Goal: Transaction & Acquisition: Purchase product/service

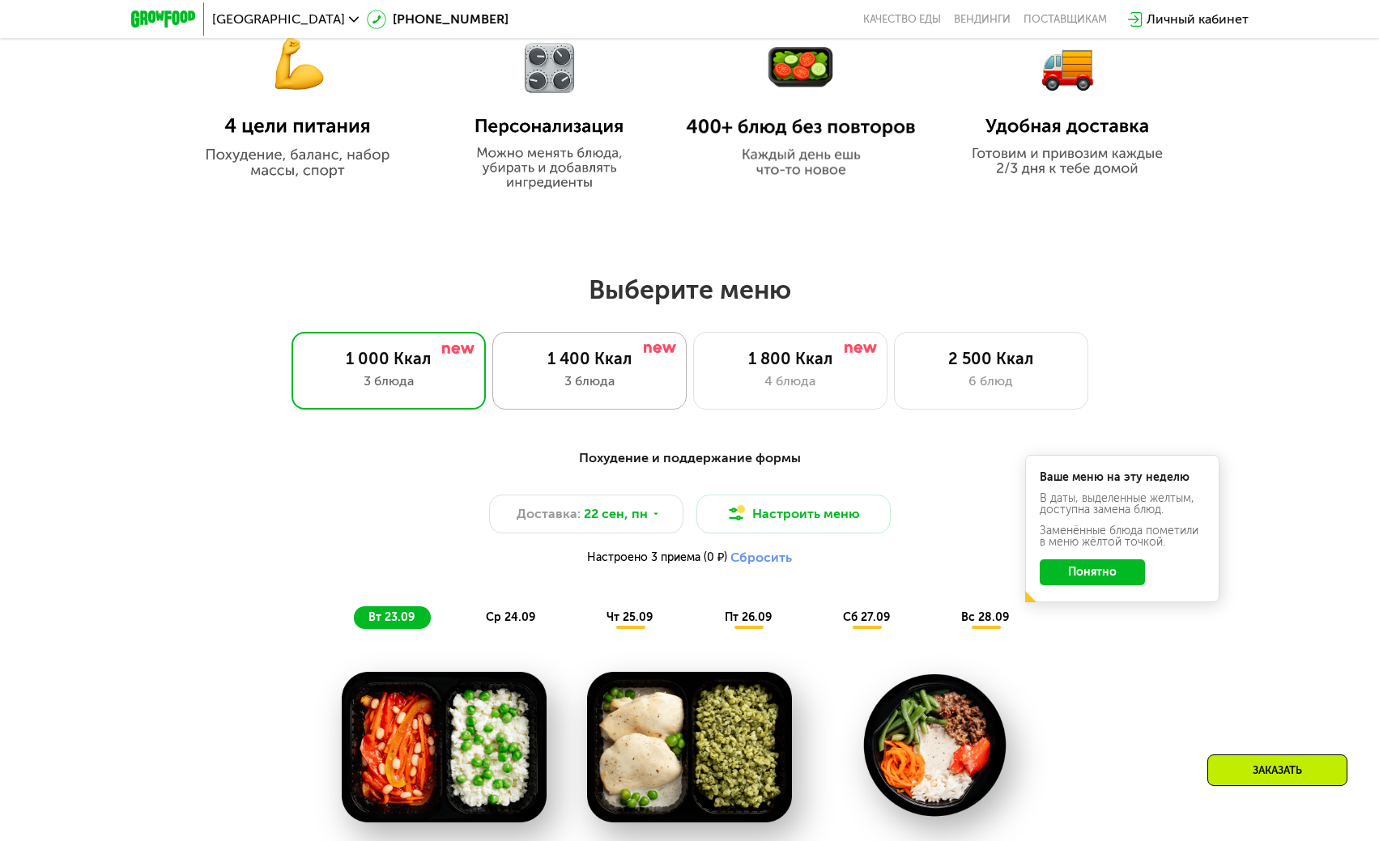
scroll to position [972, 0]
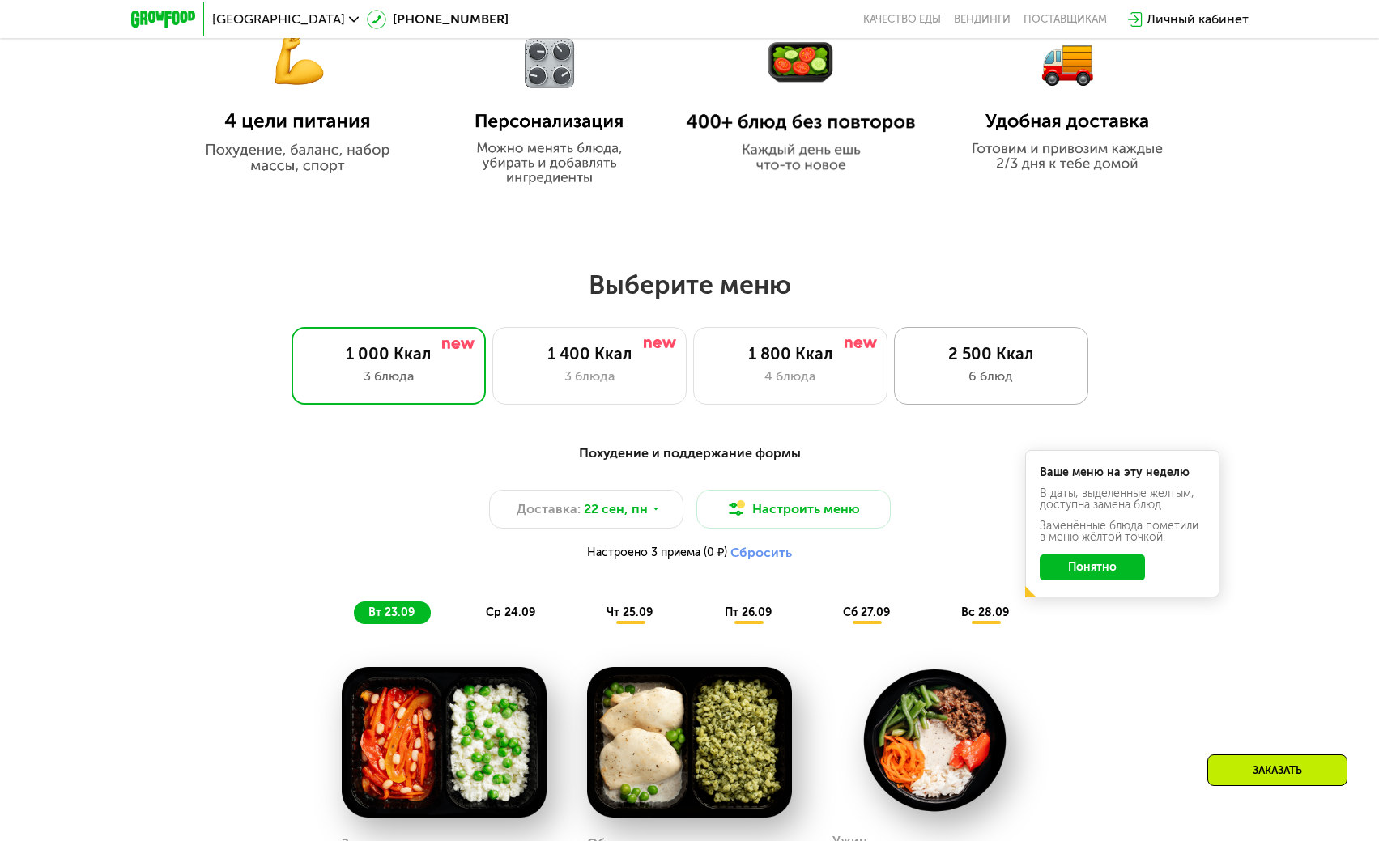
click at [982, 380] on div "6 блюд" at bounding box center [991, 376] width 160 height 19
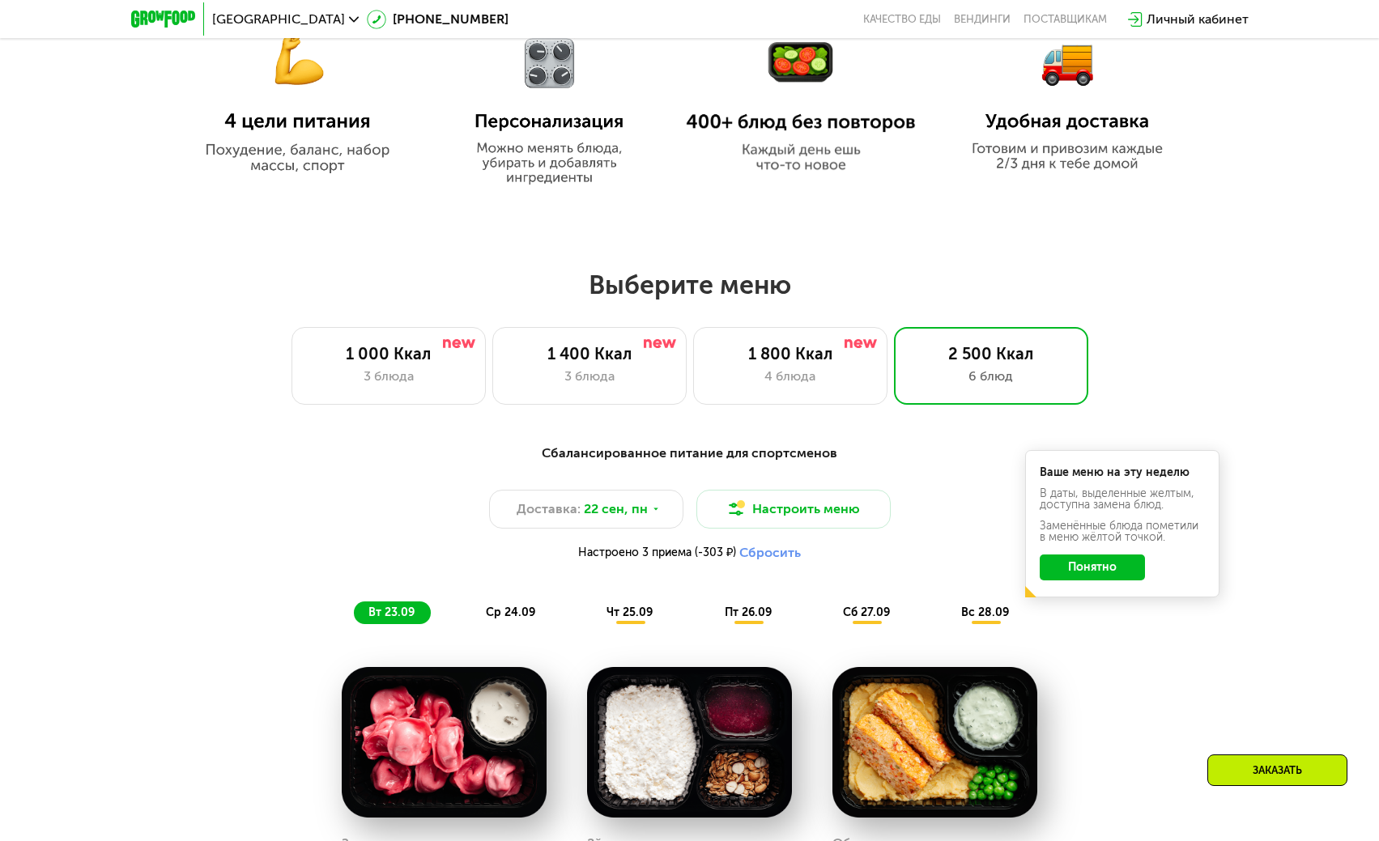
click at [1119, 577] on button "Понятно" at bounding box center [1092, 568] width 105 height 26
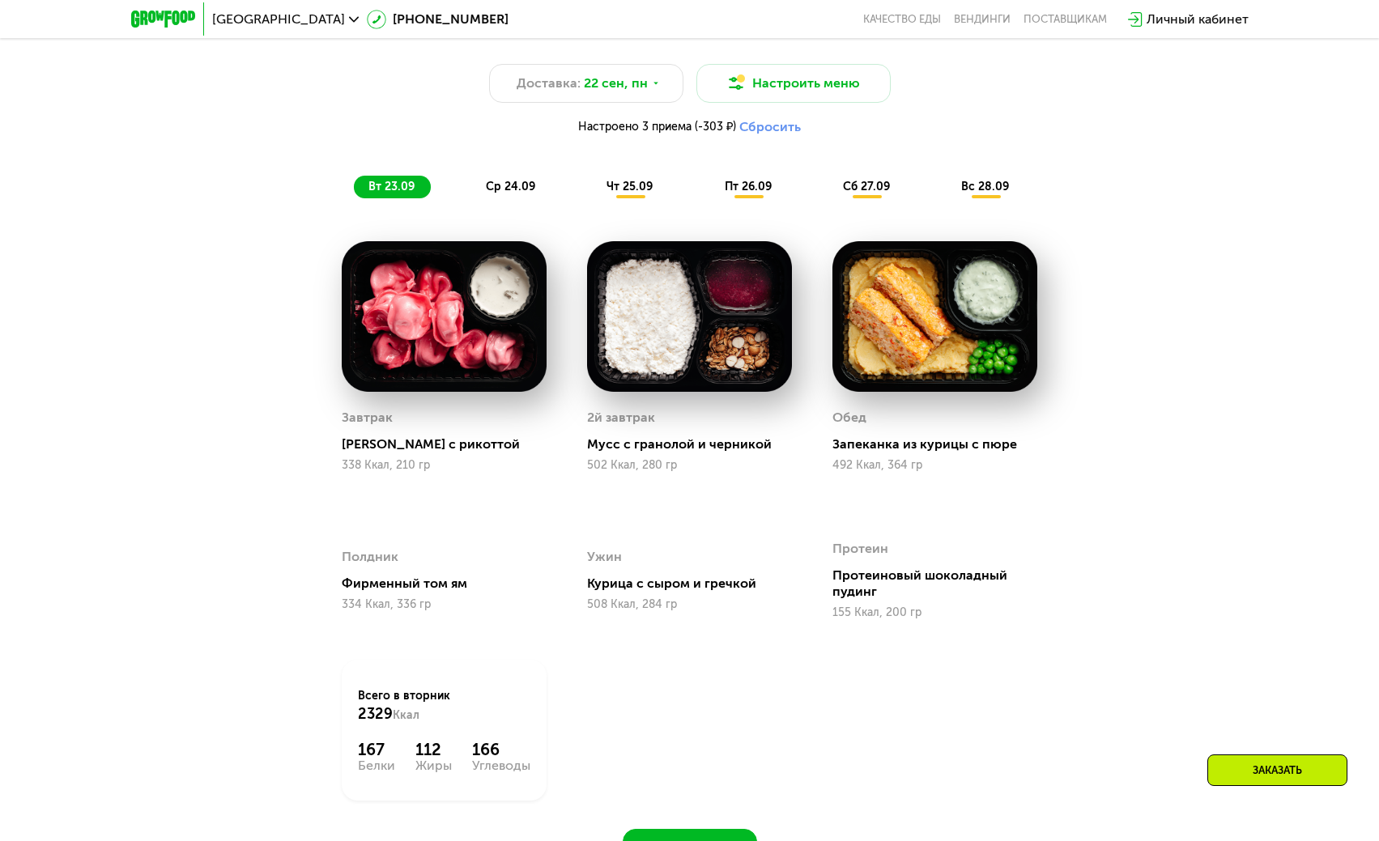
scroll to position [1403, 0]
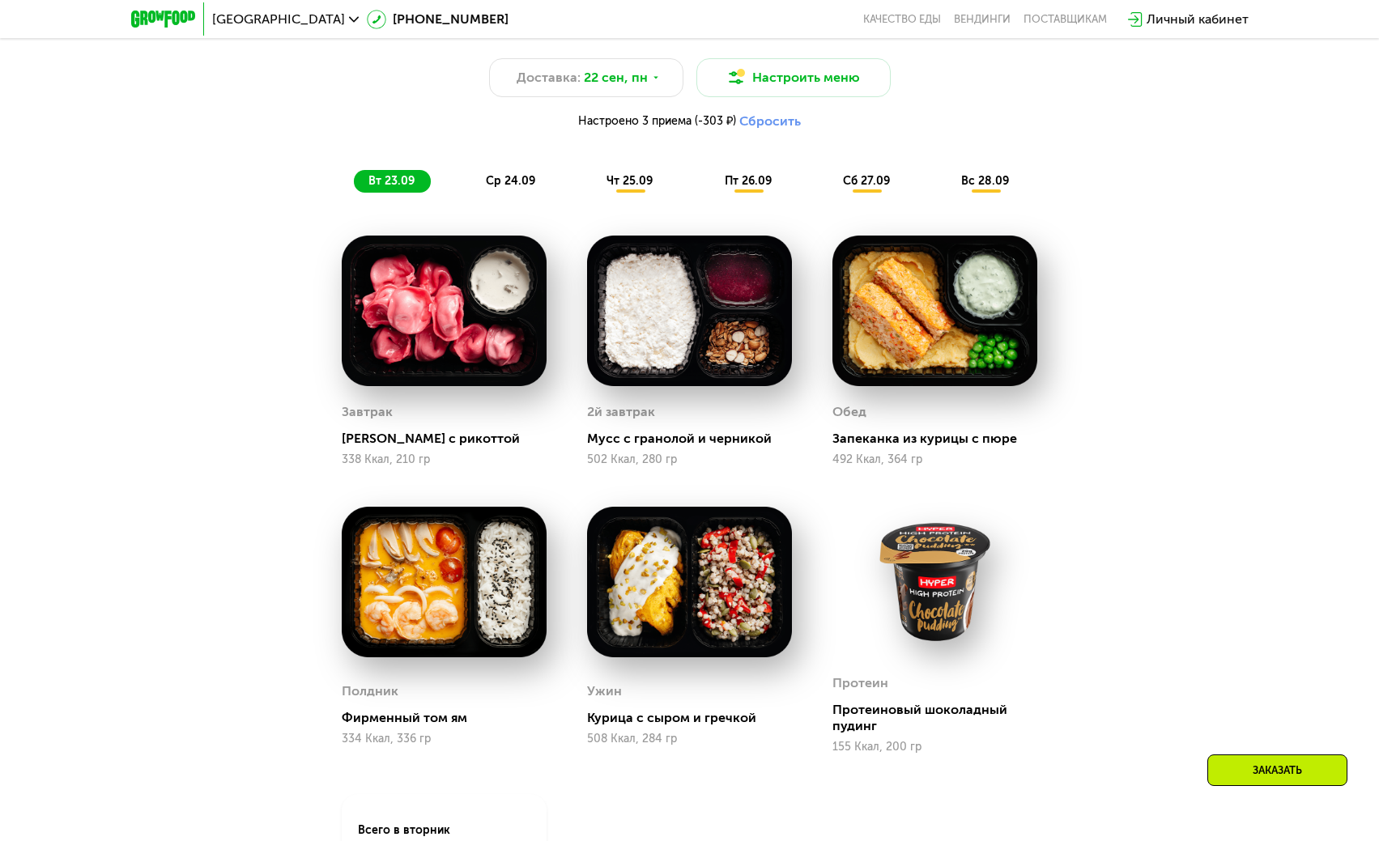
click at [504, 183] on span "ср 24.09" at bounding box center [510, 181] width 49 height 14
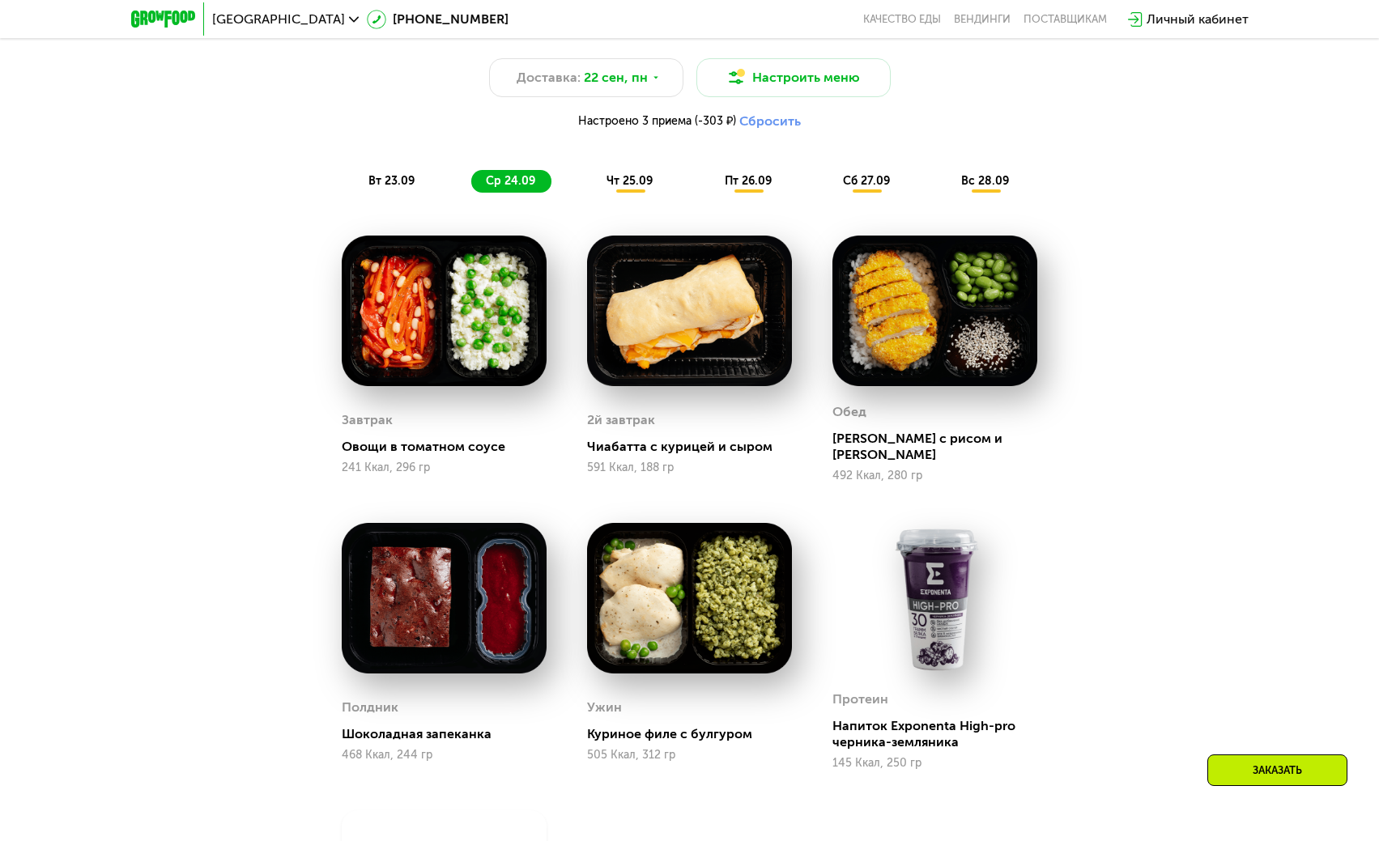
click at [629, 193] on div "чт 25.09" at bounding box center [630, 181] width 77 height 23
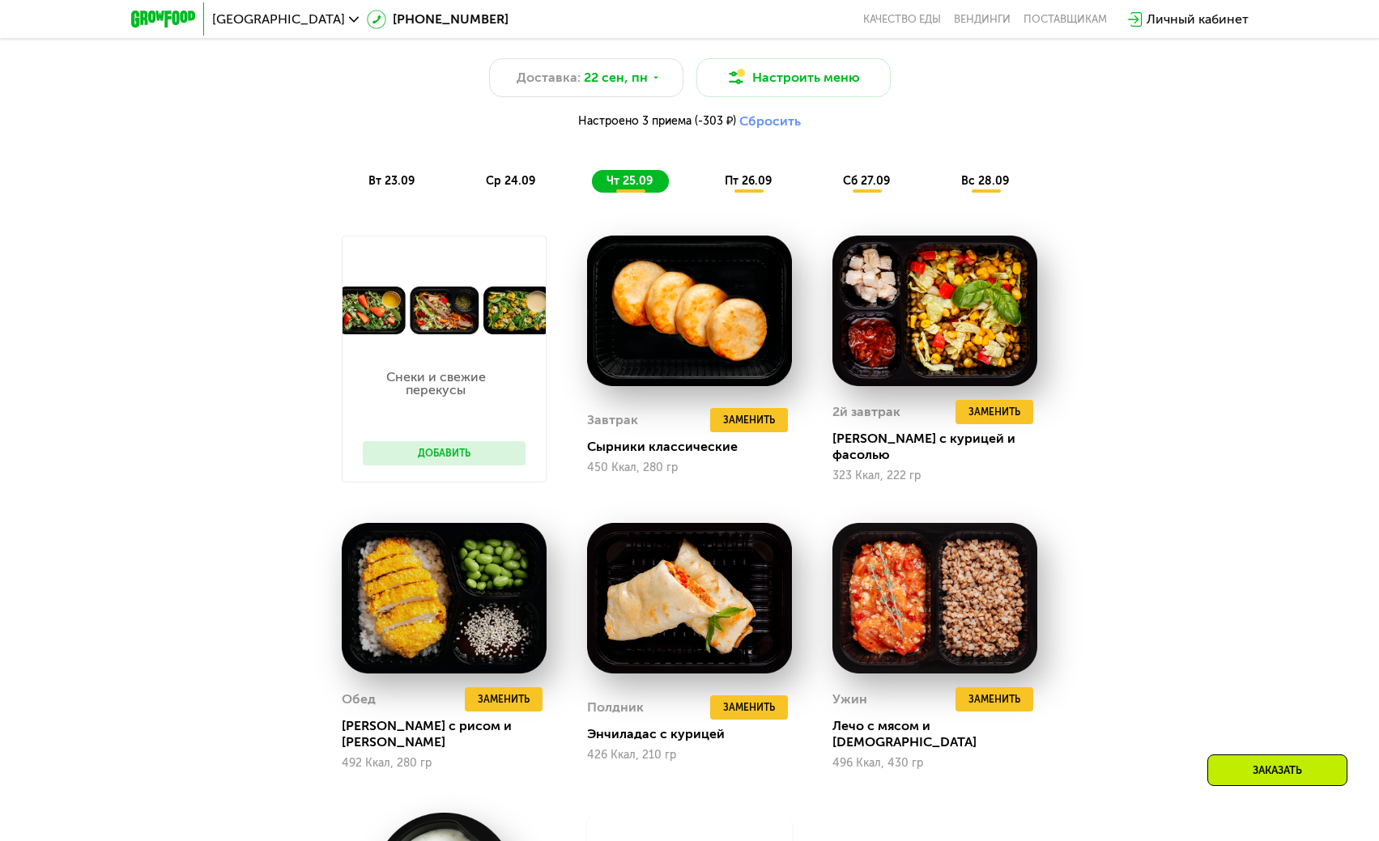
click at [469, 453] on button "Добавить" at bounding box center [444, 453] width 163 height 24
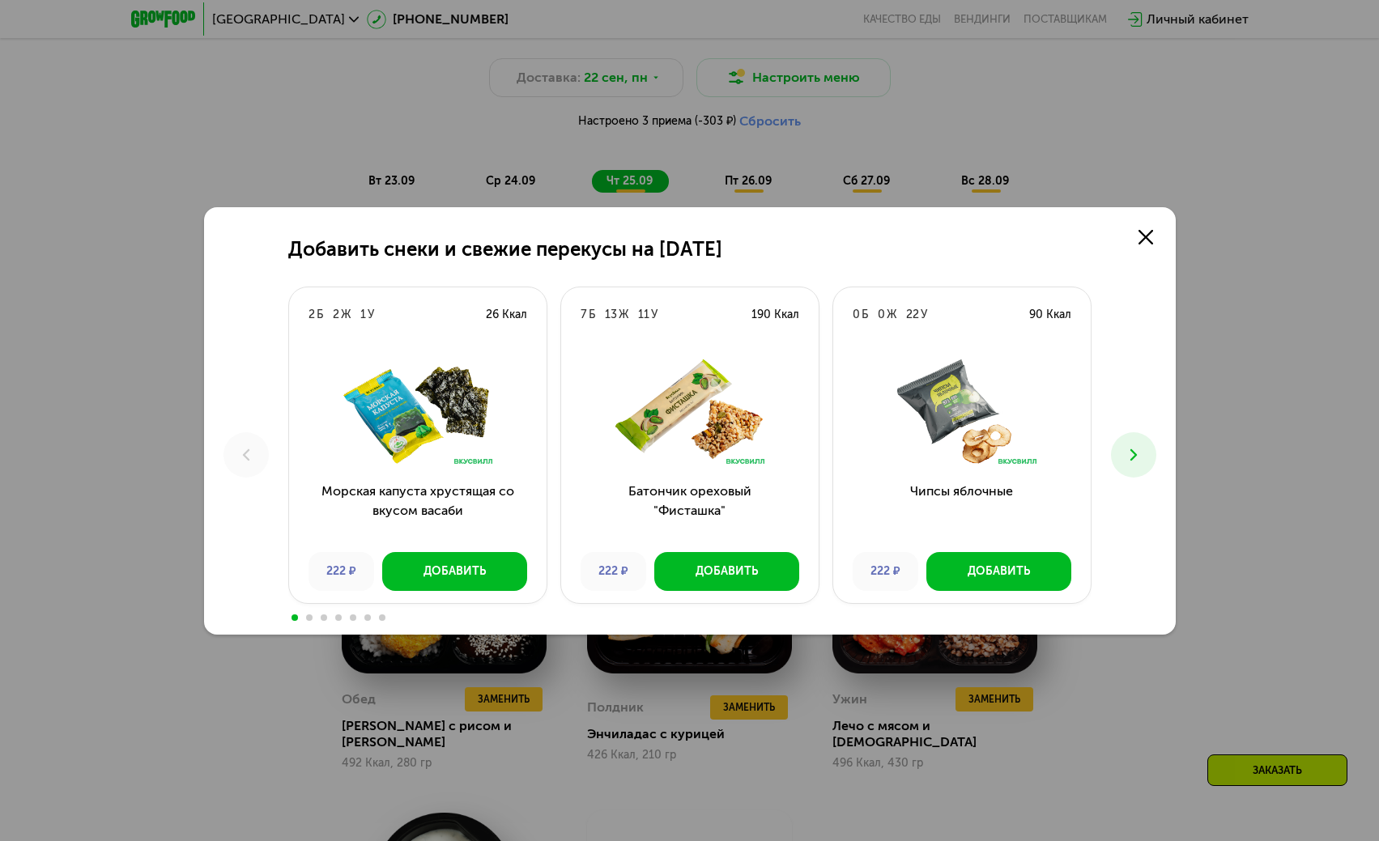
click at [1132, 451] on use at bounding box center [1133, 454] width 6 height 11
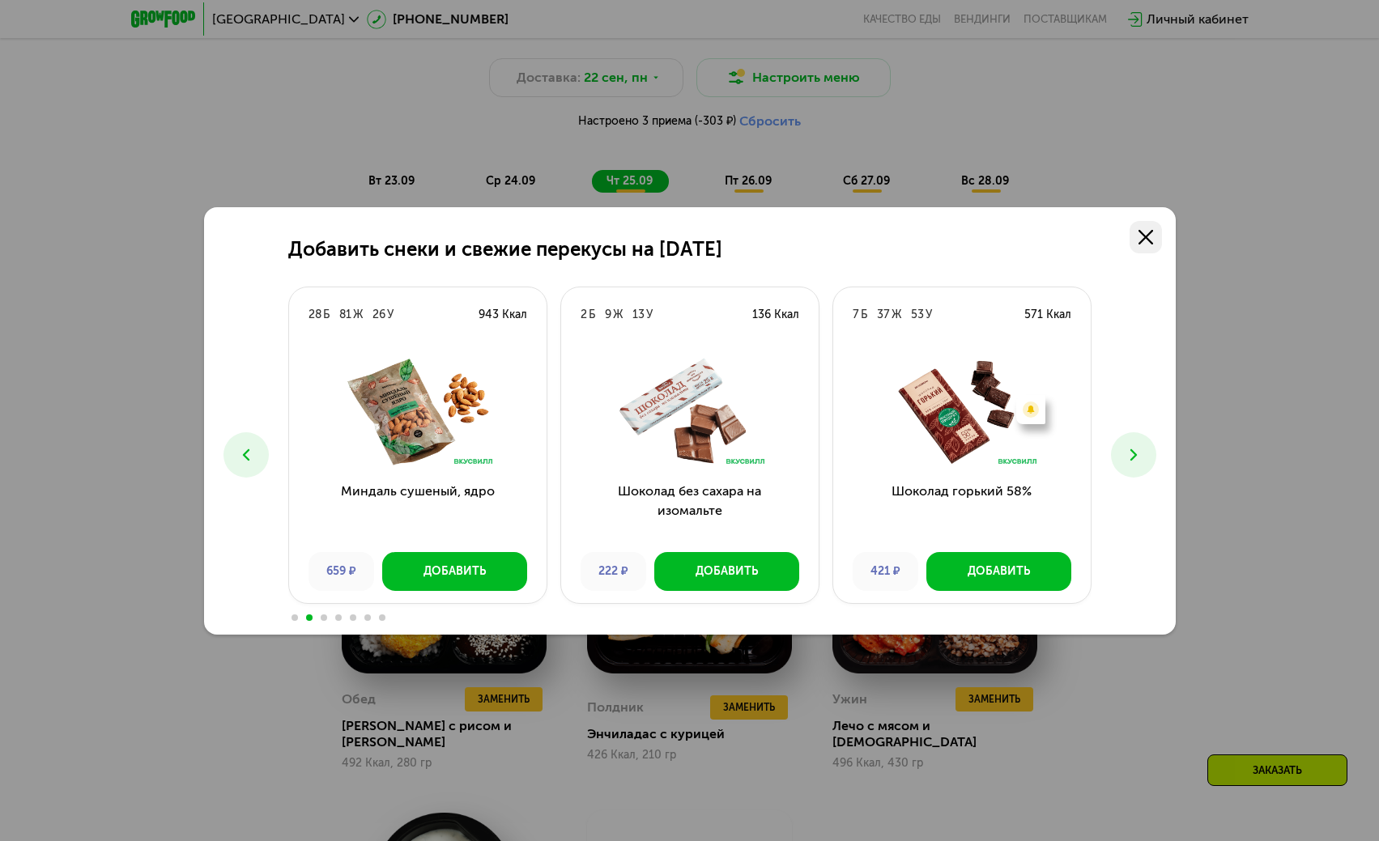
click at [1154, 232] on link at bounding box center [1146, 237] width 32 height 32
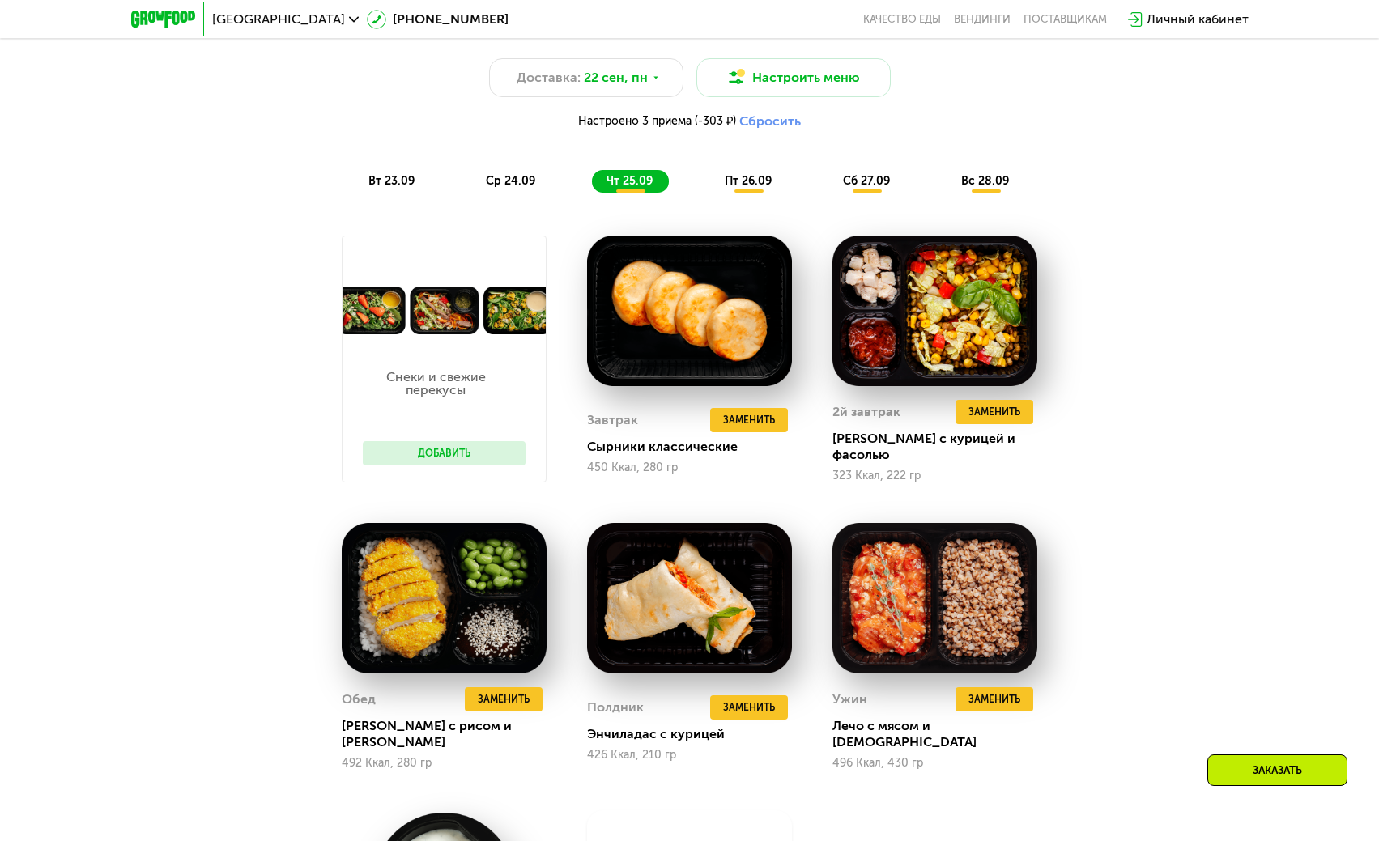
click at [739, 180] on span "пт 26.09" at bounding box center [748, 181] width 47 height 14
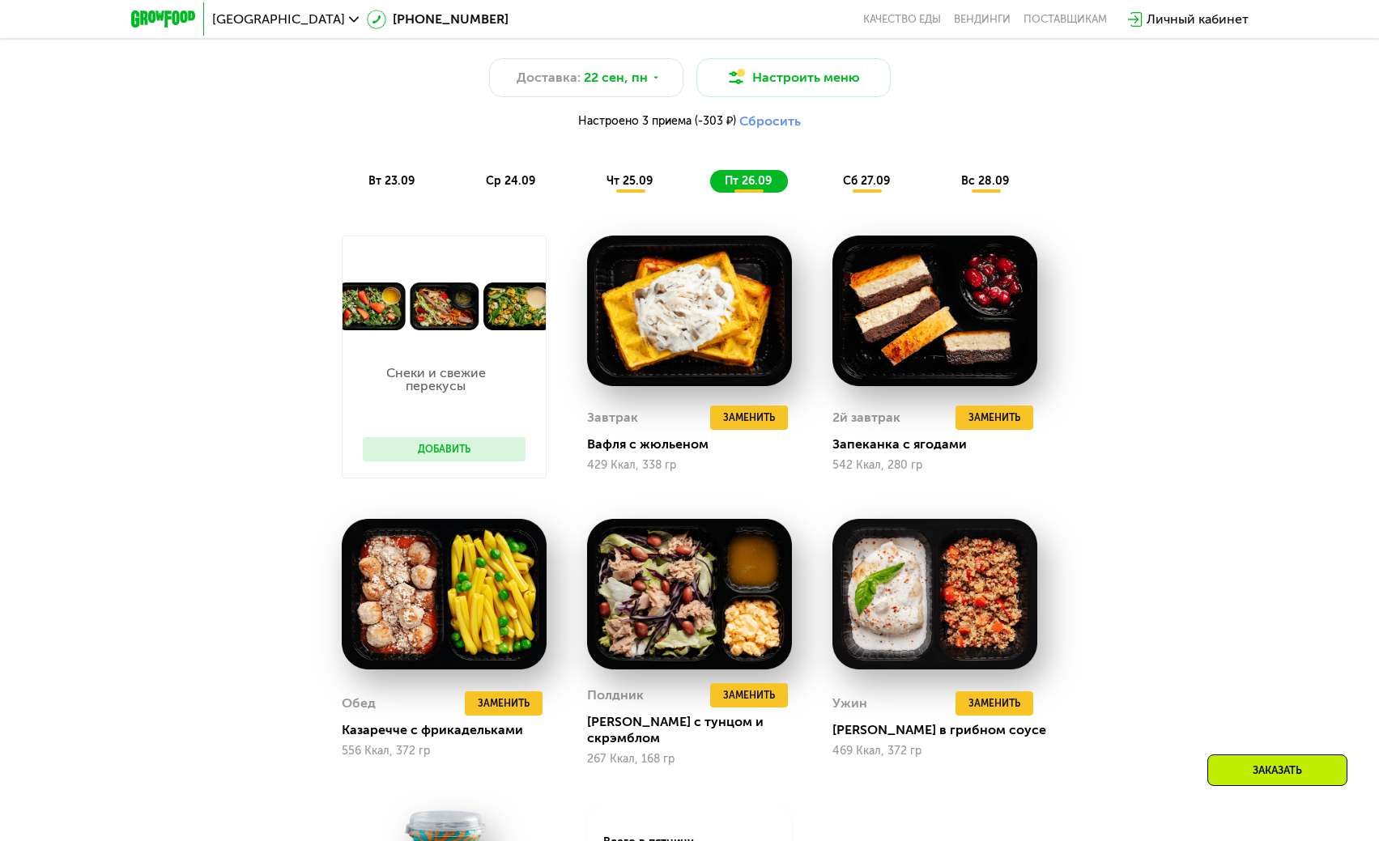
click at [861, 188] on span "сб 27.09" at bounding box center [866, 181] width 47 height 14
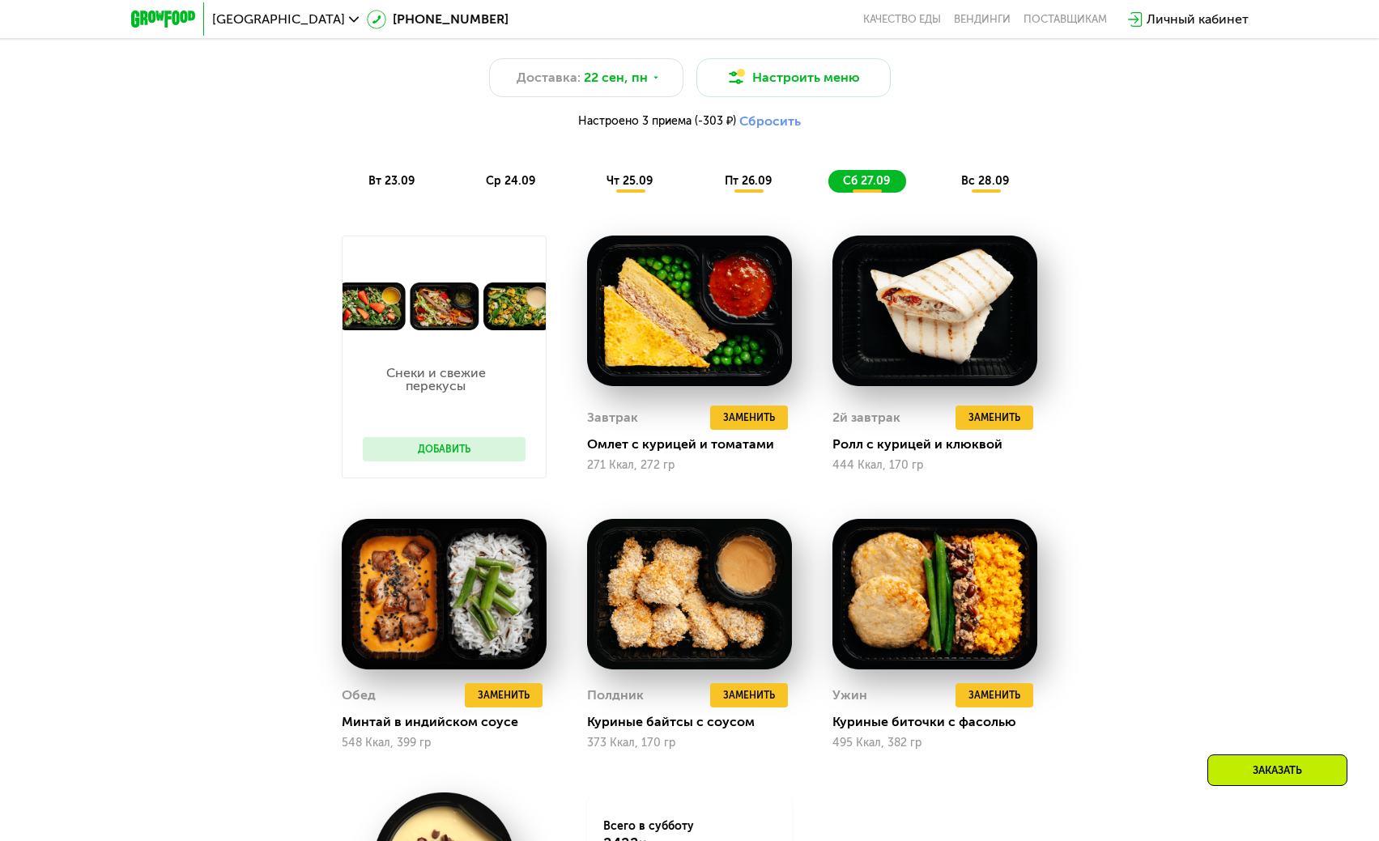
click at [982, 188] on span "вс 28.09" at bounding box center [985, 181] width 48 height 14
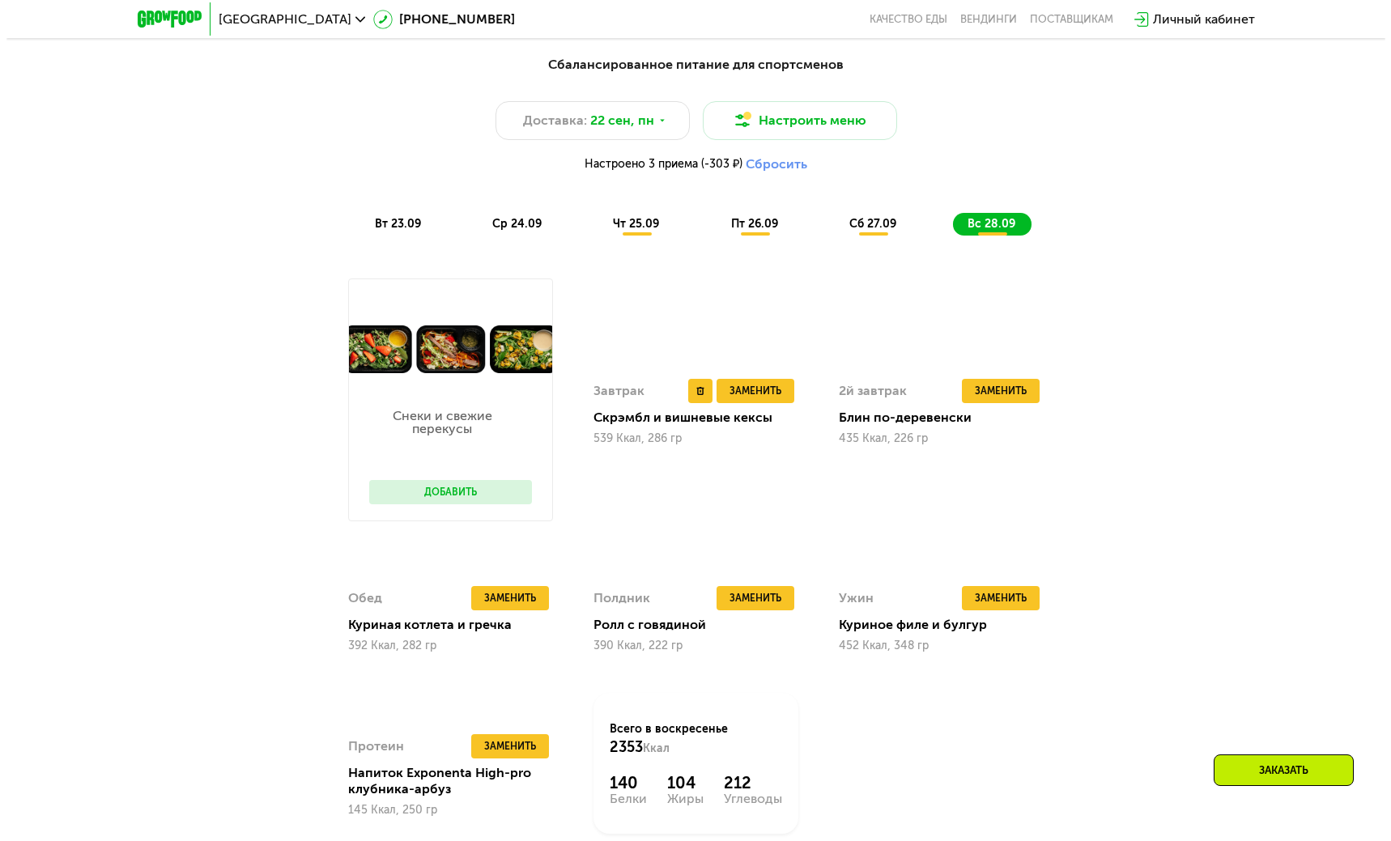
scroll to position [1350, 0]
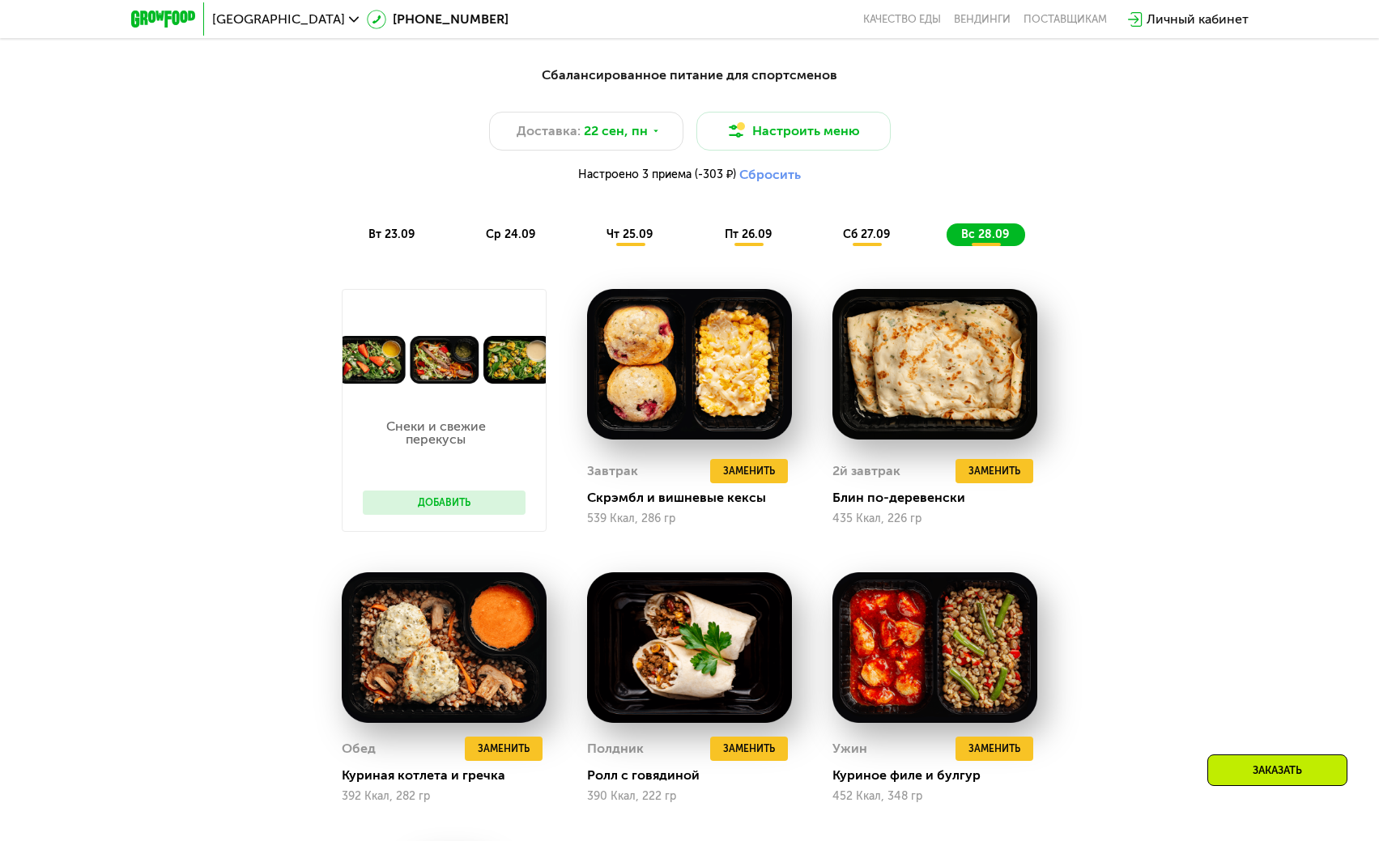
click at [757, 239] on span "пт 26.09" at bounding box center [748, 235] width 47 height 14
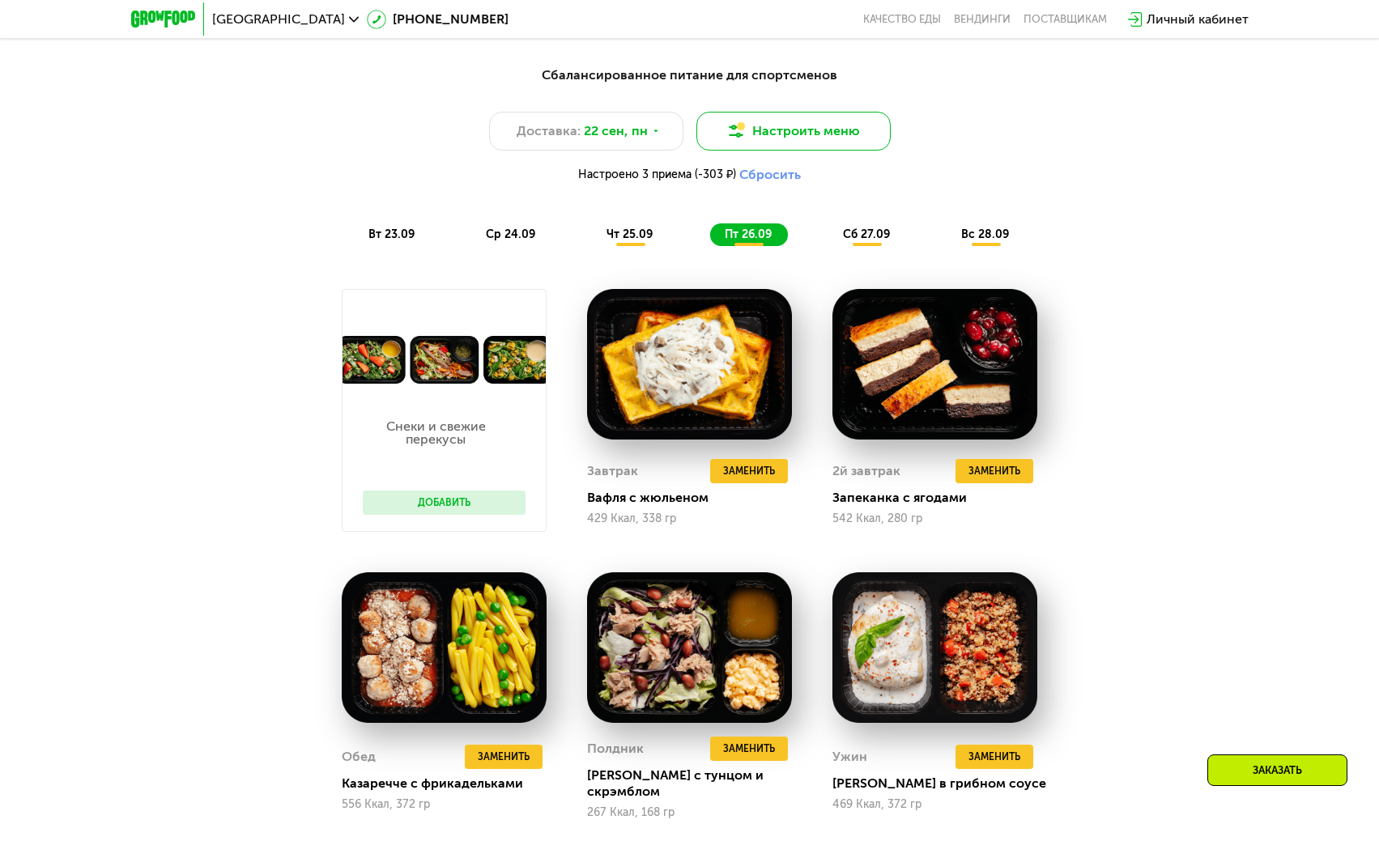
click at [733, 130] on img at bounding box center [735, 130] width 19 height 19
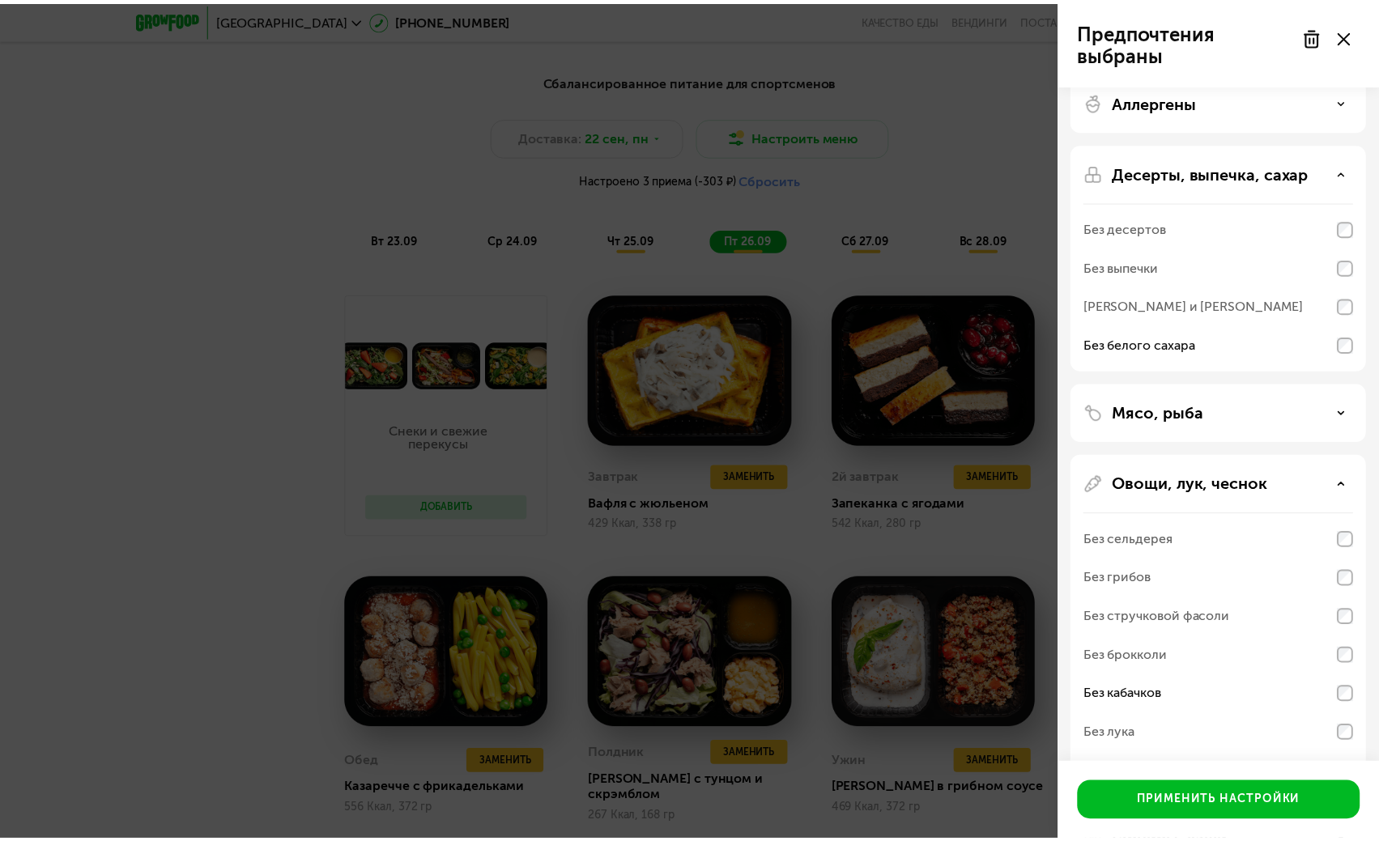
scroll to position [27, 0]
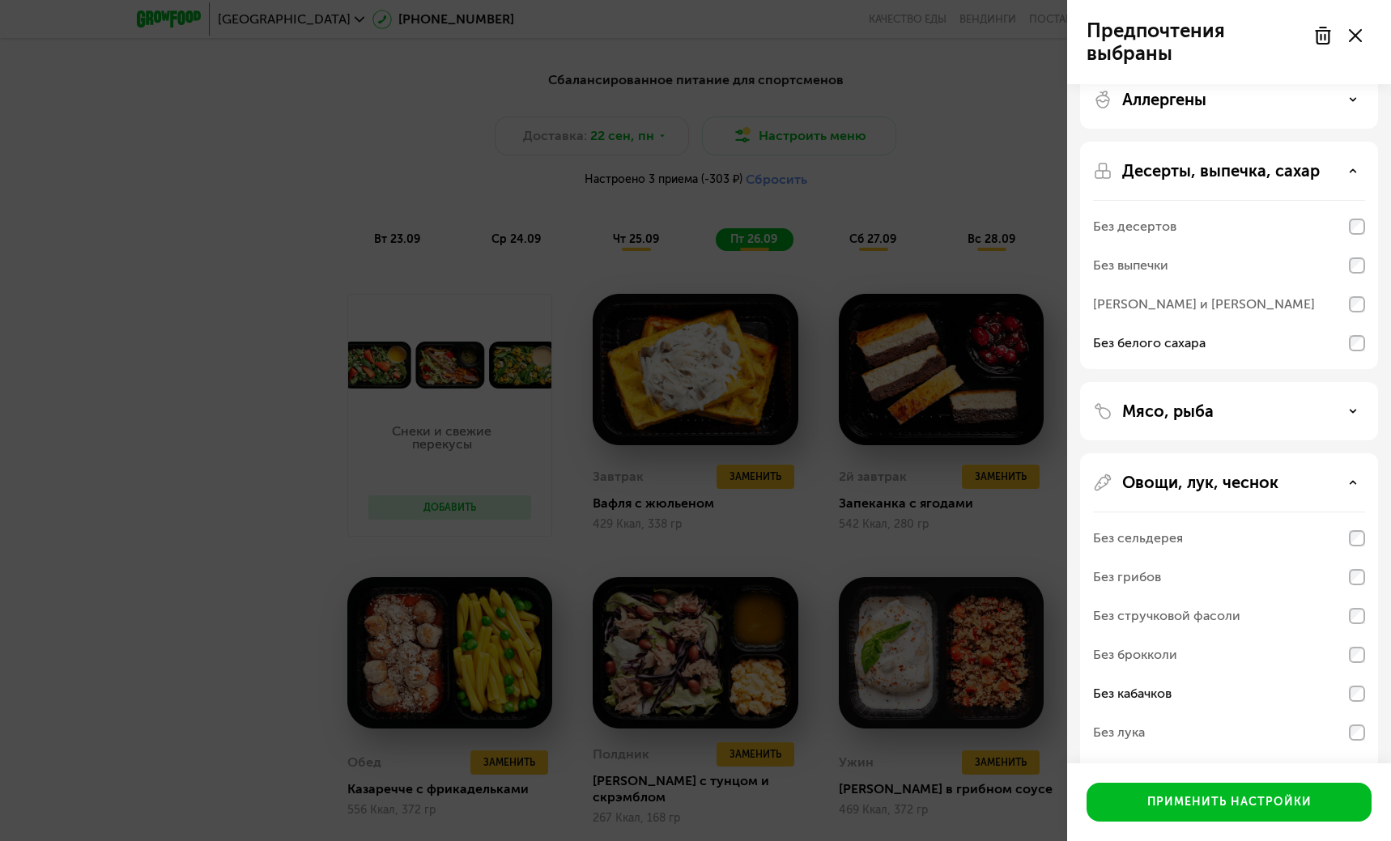
click at [1352, 32] on use at bounding box center [1355, 35] width 13 height 13
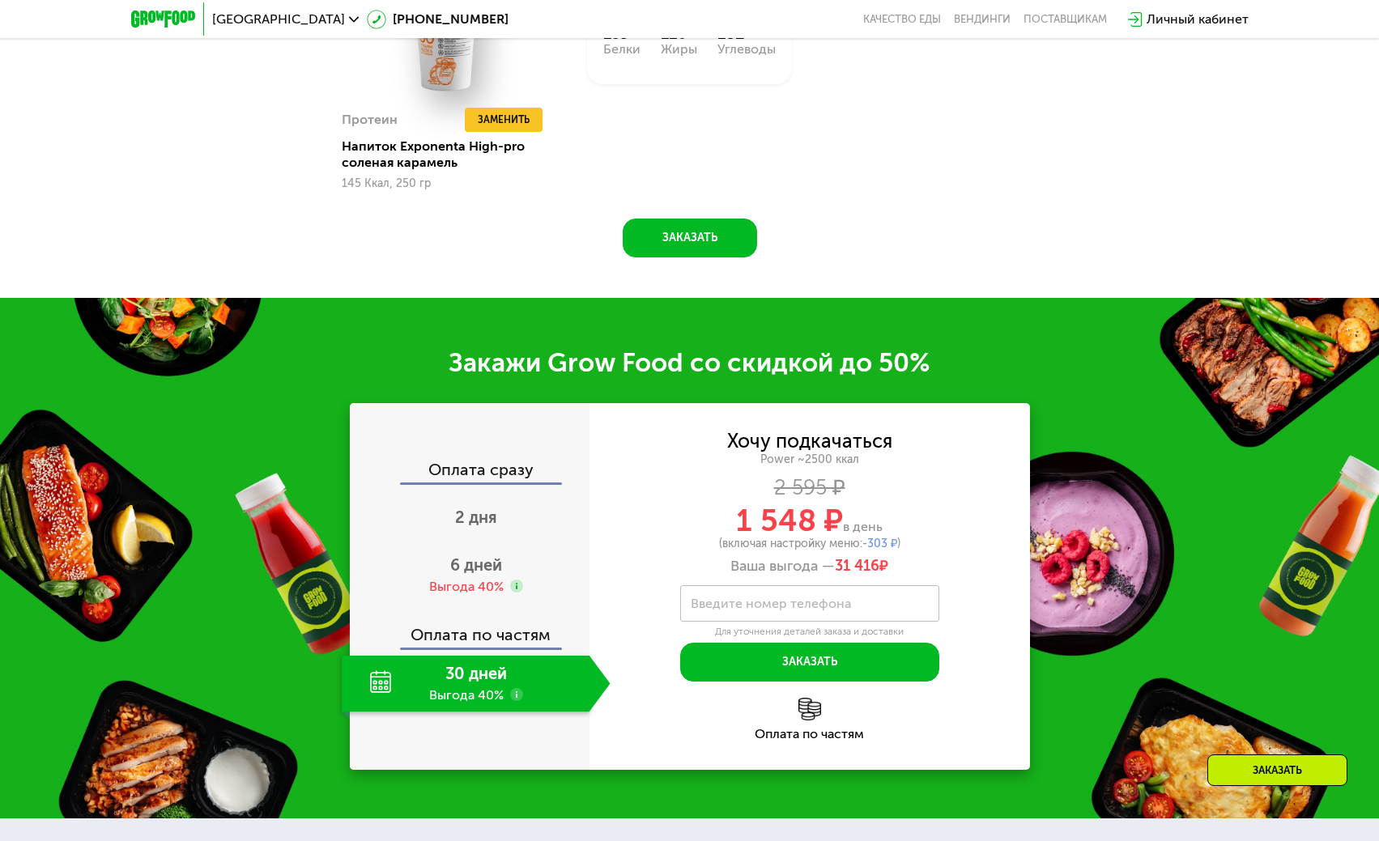
scroll to position [2267, 0]
